Goal: Find specific page/section: Find specific page/section

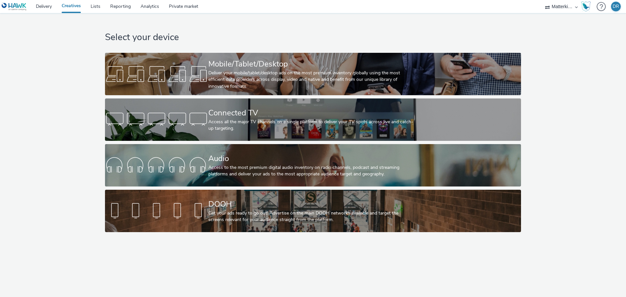
click at [20, 5] on img at bounding box center [14, 7] width 25 height 8
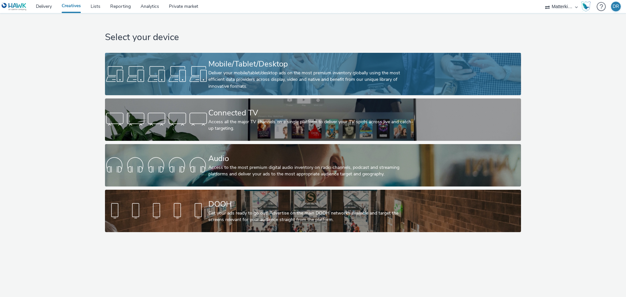
click at [254, 71] on div "Deliver your mobile/tablet/desktop ads on the most premium inventory globally u…" at bounding box center [311, 80] width 207 height 20
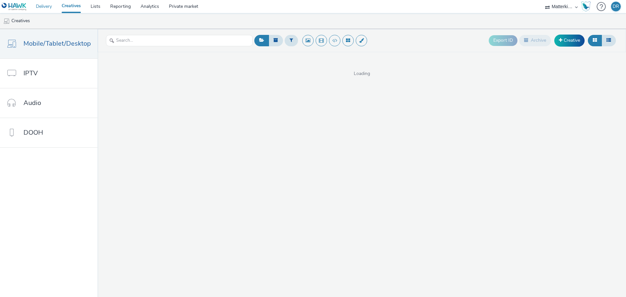
click at [46, 4] on link "Delivery" at bounding box center [44, 6] width 26 height 13
